Goal: Task Accomplishment & Management: Manage account settings

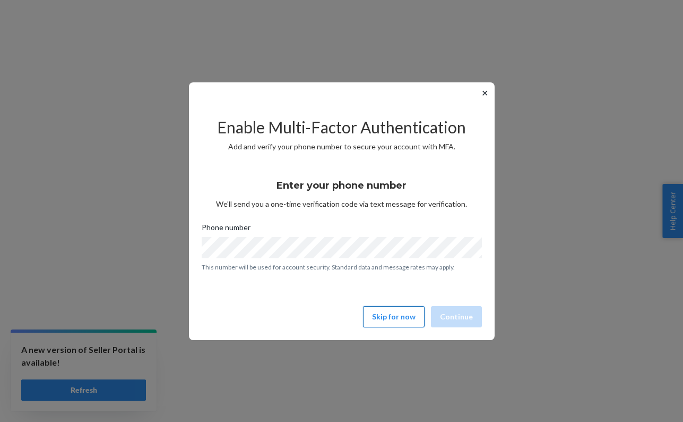
click at [401, 312] on button "Skip for now" at bounding box center [394, 316] width 62 height 21
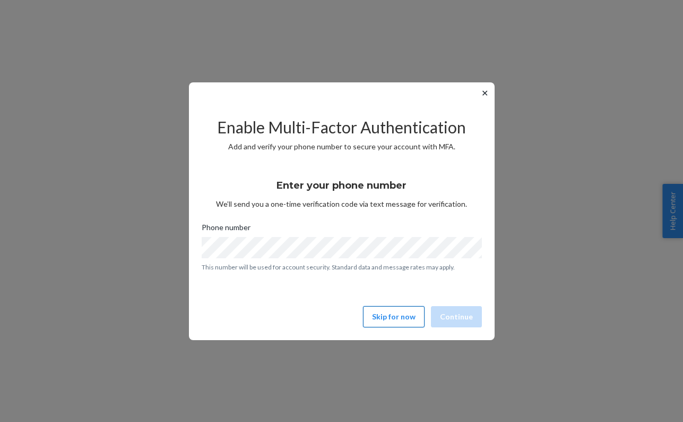
click at [418, 316] on button "Skip for now" at bounding box center [394, 316] width 62 height 21
click at [417, 310] on button "Skip for now" at bounding box center [394, 316] width 62 height 21
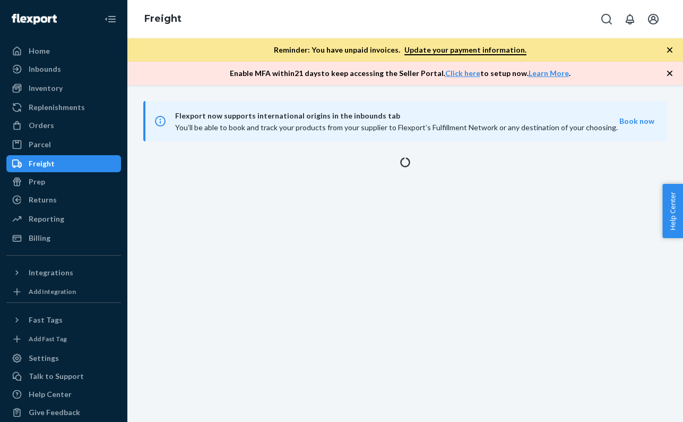
click at [416, 311] on div "Flexport now supports international origins in the inbounds tab You’ll be able …" at bounding box center [405, 253] width 556 height 337
click at [657, 21] on icon "Open account menu" at bounding box center [653, 19] width 11 height 11
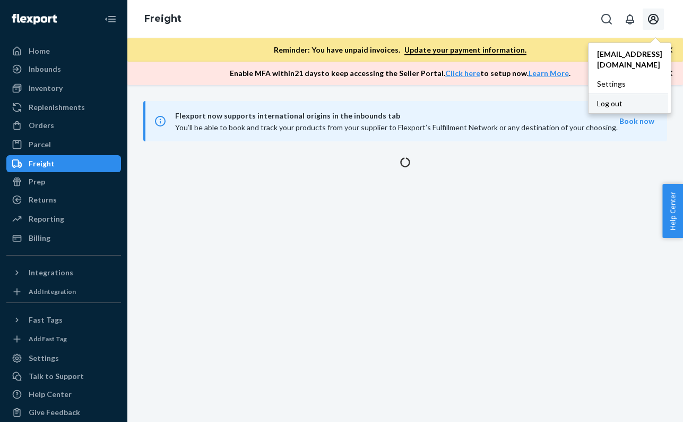
click at [605, 97] on div "Log out" at bounding box center [629, 103] width 80 height 20
